Goal: Task Accomplishment & Management: Manage account settings

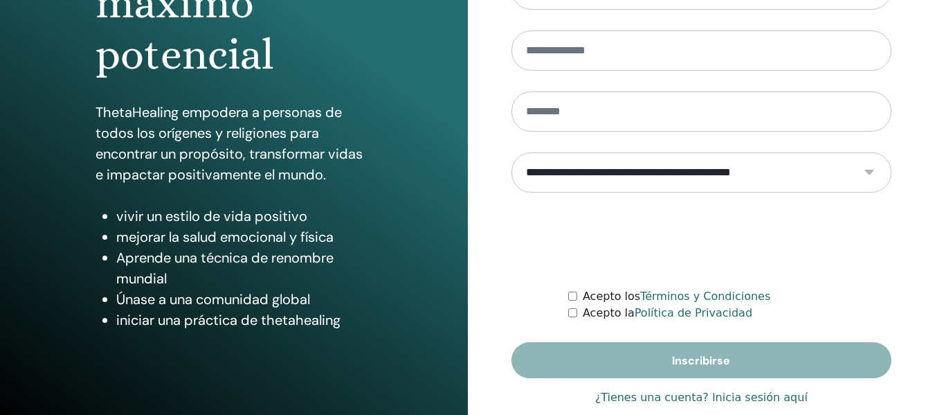
scroll to position [246, 0]
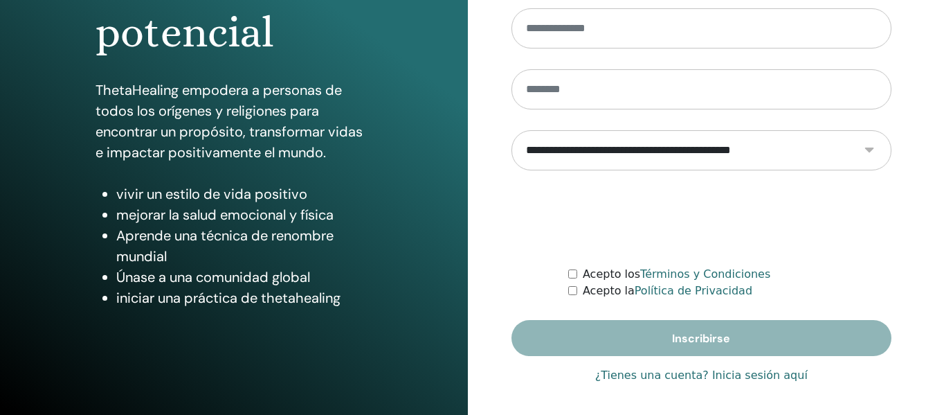
click at [711, 373] on font "¿Tienes una cuenta? Inicia sesión aquí" at bounding box center [701, 374] width 212 height 13
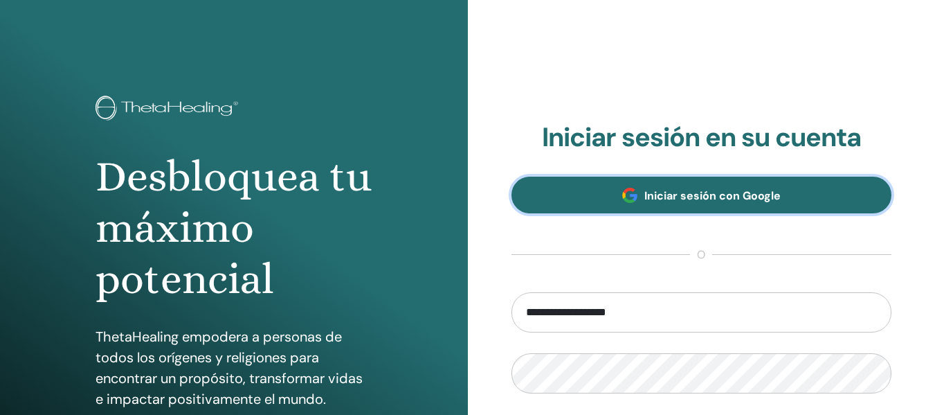
click at [703, 202] on font "Iniciar sesión con Google" at bounding box center [712, 195] width 136 height 15
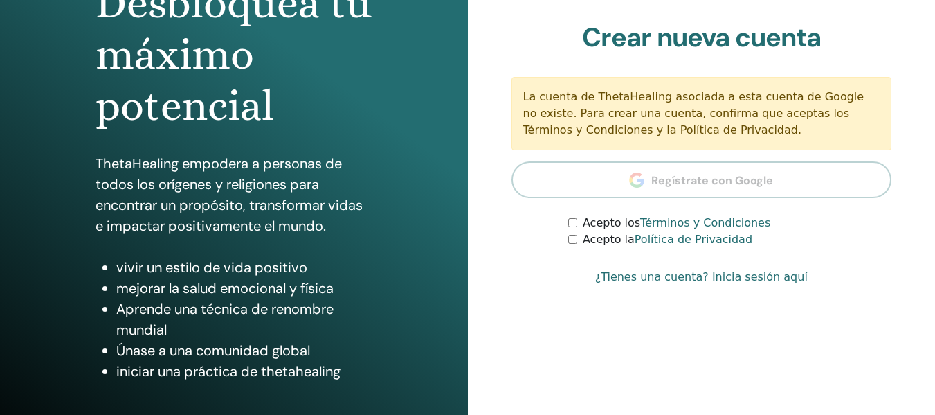
scroll to position [196, 0]
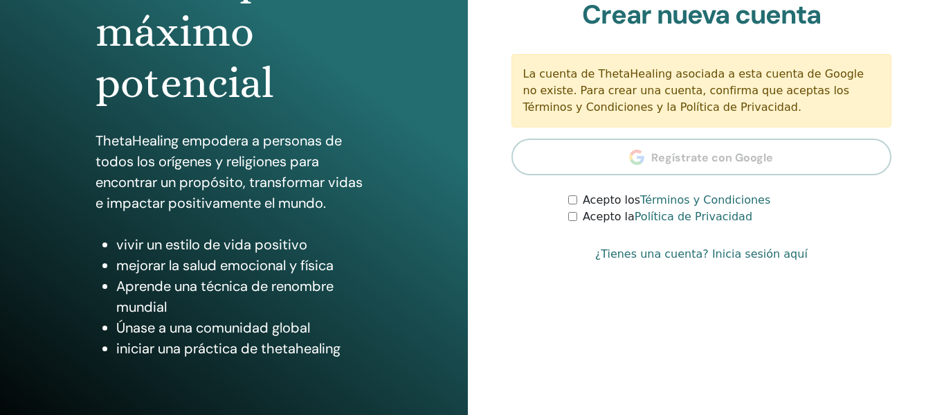
click at [687, 253] on font "¿Tienes una cuenta? Inicia sesión aquí" at bounding box center [701, 253] width 212 height 13
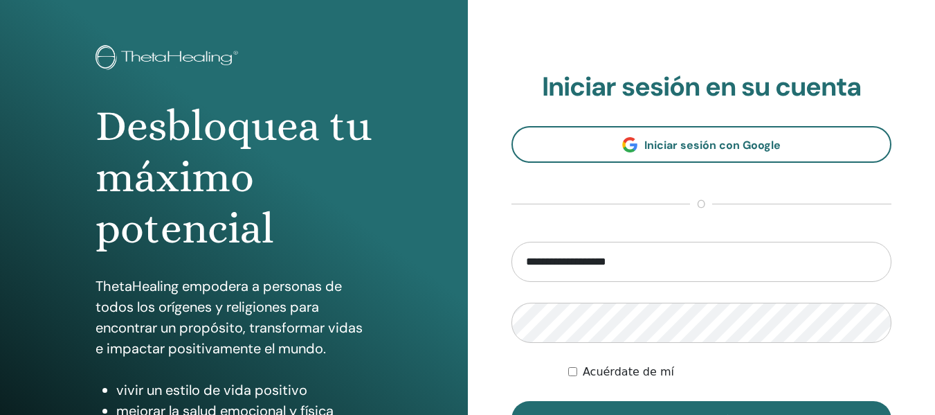
scroll to position [99, 0]
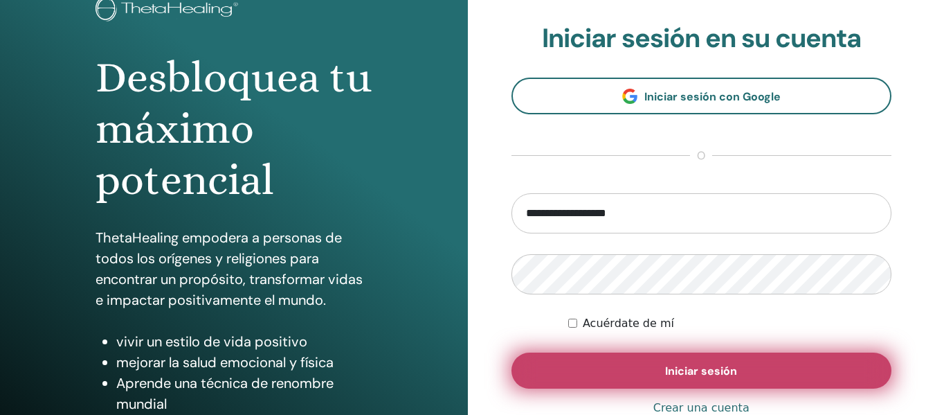
click at [833, 384] on button "Iniciar sesión" at bounding box center [701, 370] width 381 height 36
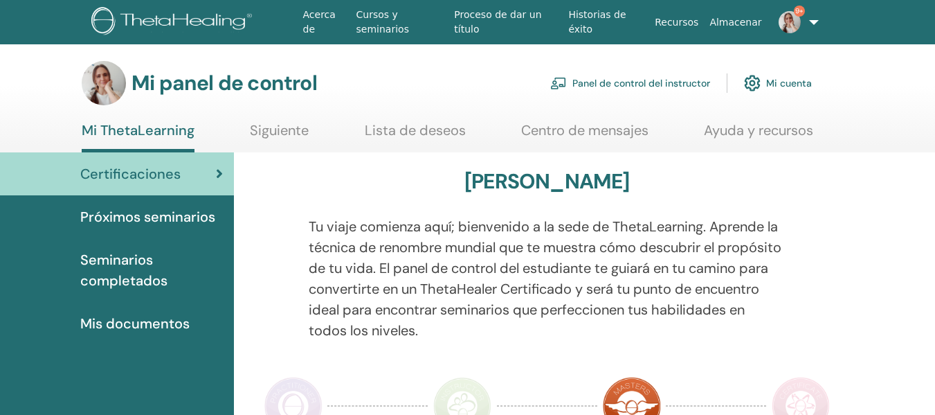
click at [676, 84] on font "Panel de control del instructor" at bounding box center [641, 84] width 138 height 12
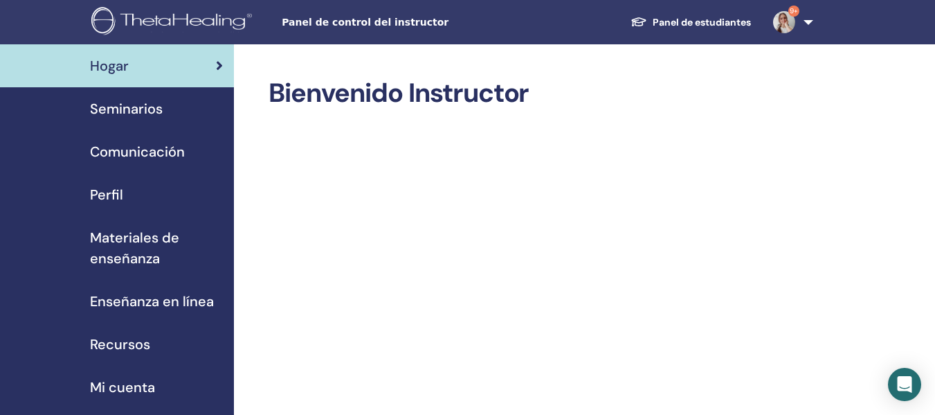
click at [115, 108] on font "Seminarios" at bounding box center [126, 109] width 73 height 18
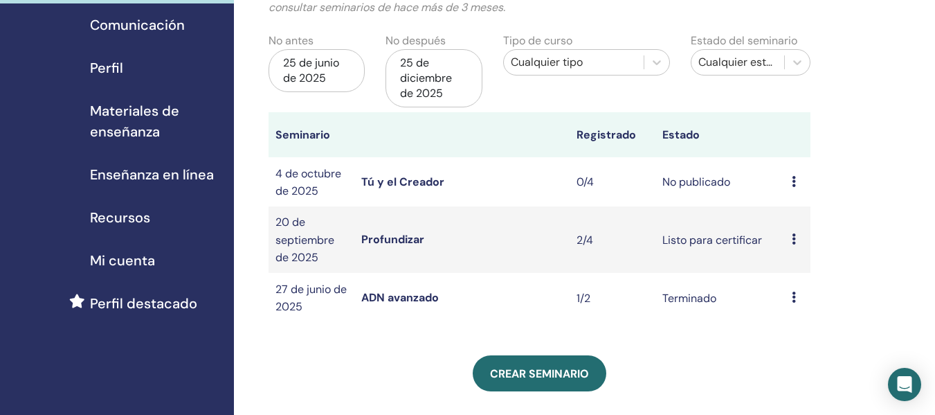
scroll to position [202, 0]
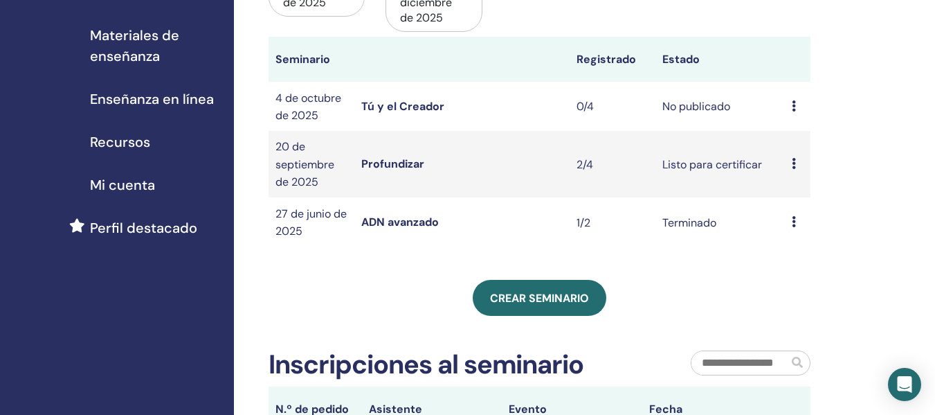
click at [792, 106] on icon at bounding box center [794, 105] width 4 height 11
click at [642, 98] on td "0/4" at bounding box center [613, 106] width 86 height 49
click at [370, 102] on font "Tú y el Creador" at bounding box center [402, 106] width 83 height 15
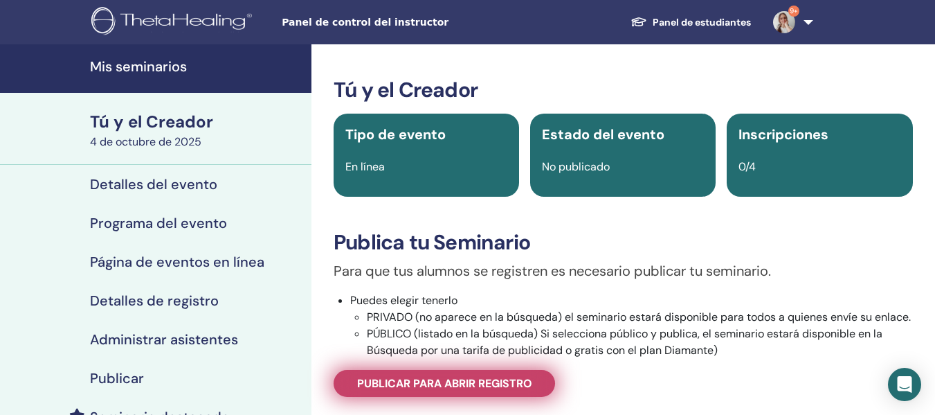
click at [525, 390] on font "Publicar para abrir registro" at bounding box center [444, 383] width 175 height 15
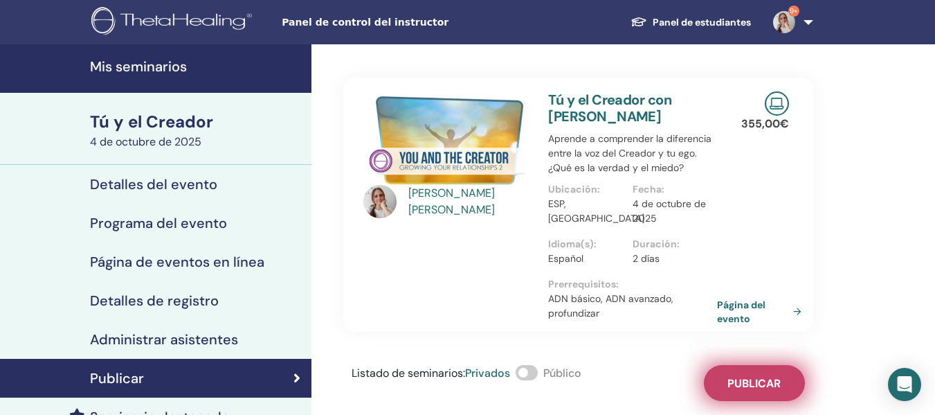
click at [776, 390] on font "Publicar" at bounding box center [753, 383] width 53 height 15
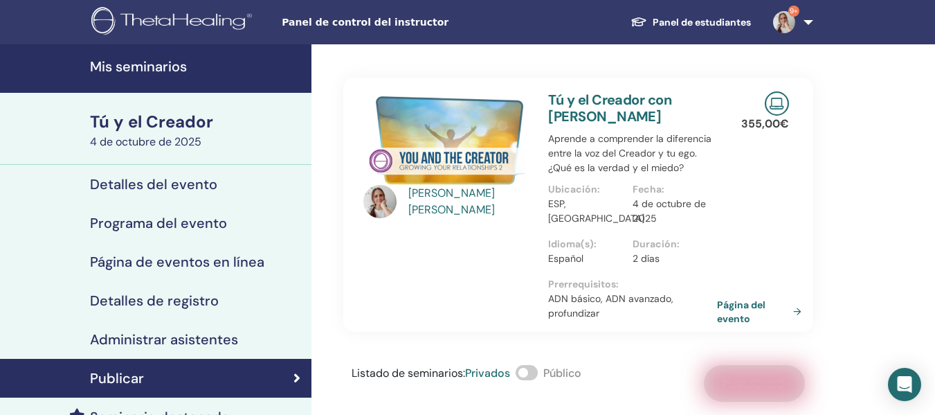
click at [177, 122] on font "Tú y el Creador" at bounding box center [151, 121] width 123 height 21
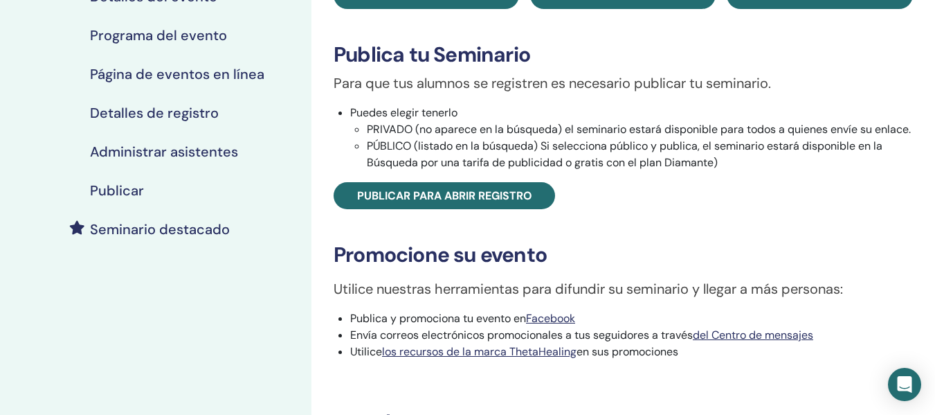
scroll to position [244, 0]
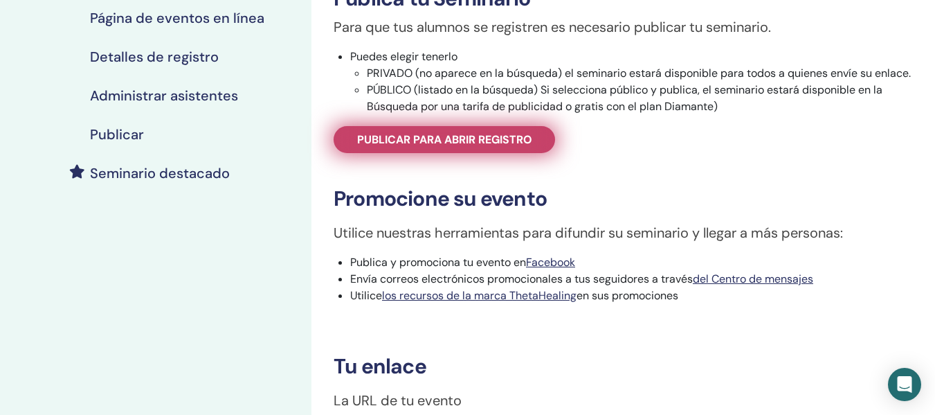
click at [460, 147] on font "Publicar para abrir registro" at bounding box center [444, 139] width 175 height 15
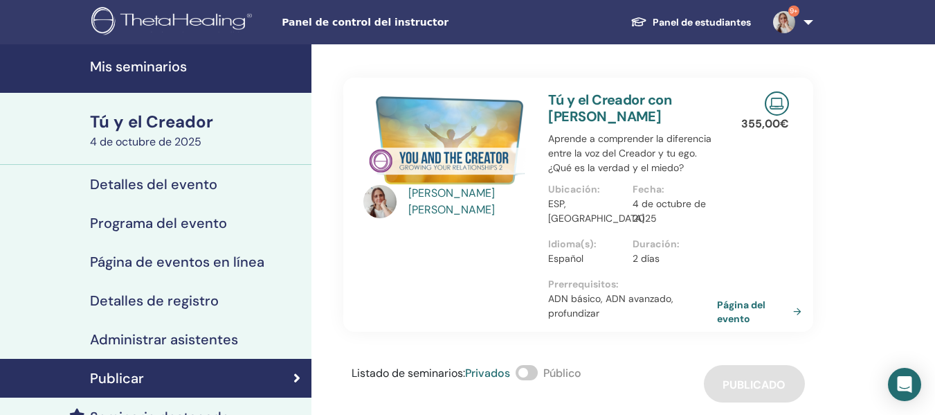
click at [807, 25] on link "9+" at bounding box center [790, 22] width 57 height 44
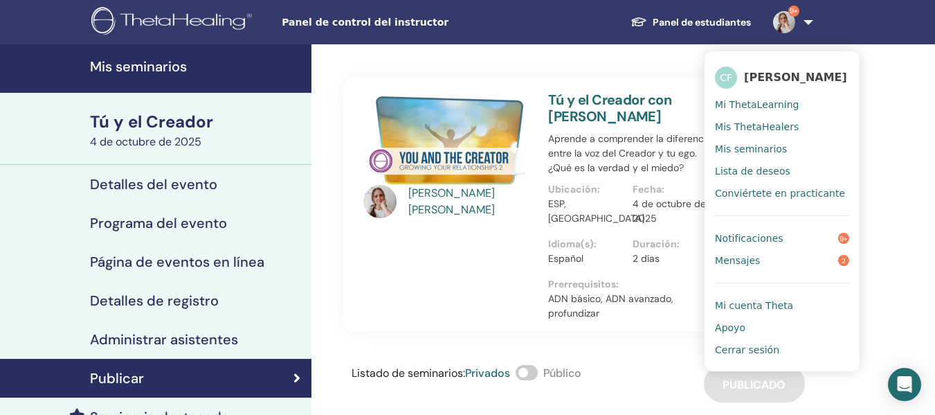
click at [746, 346] on link "Cerrar sesión" at bounding box center [782, 349] width 134 height 22
